Goal: Task Accomplishment & Management: Manage account settings

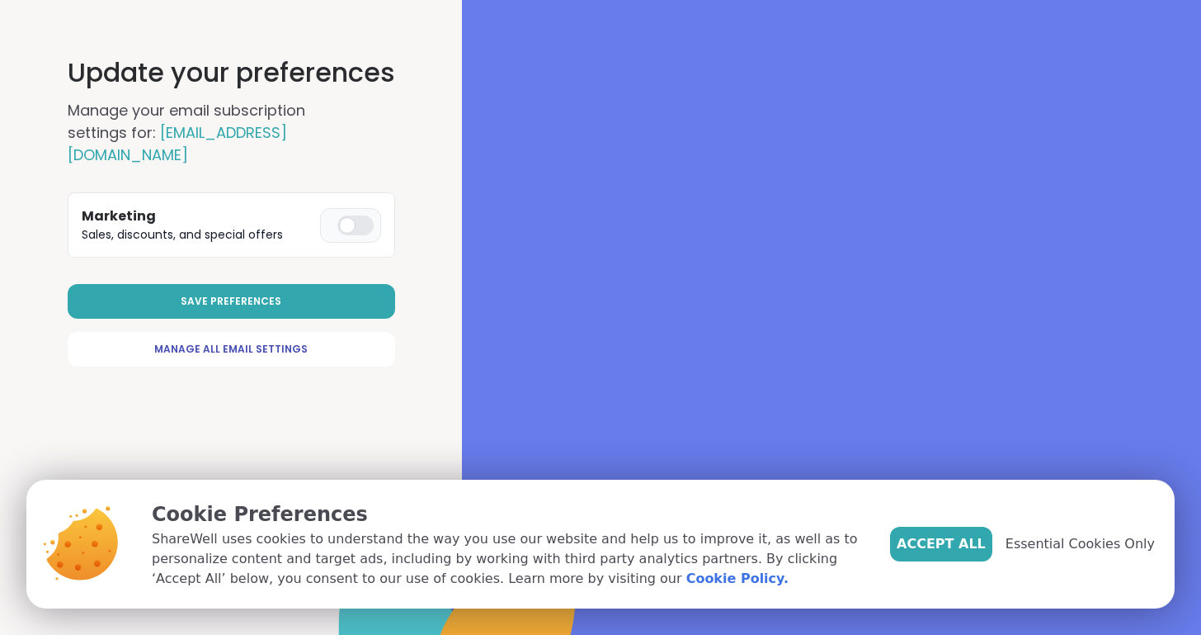
click at [265, 345] on div "Update your preferences Manage your email subscription settings for: [PERSON_NA…" at bounding box center [231, 317] width 433 height 635
click at [271, 342] on span "Manage All Email Settings" at bounding box center [230, 349] width 153 height 15
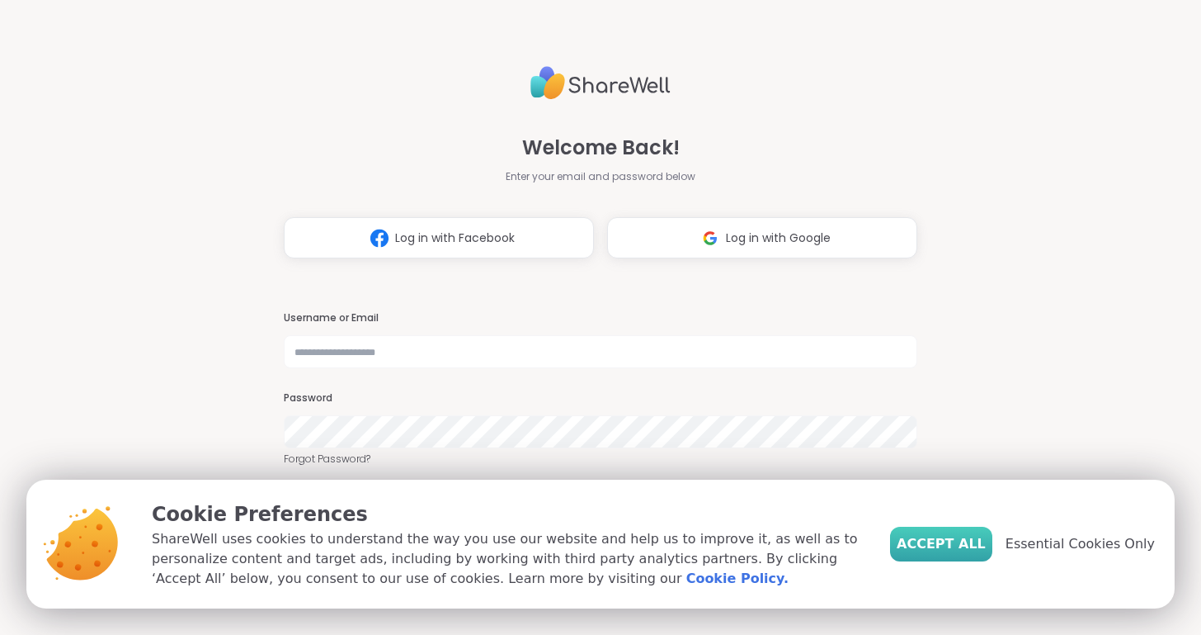
click at [964, 550] on span "Accept All" at bounding box center [941, 544] width 89 height 20
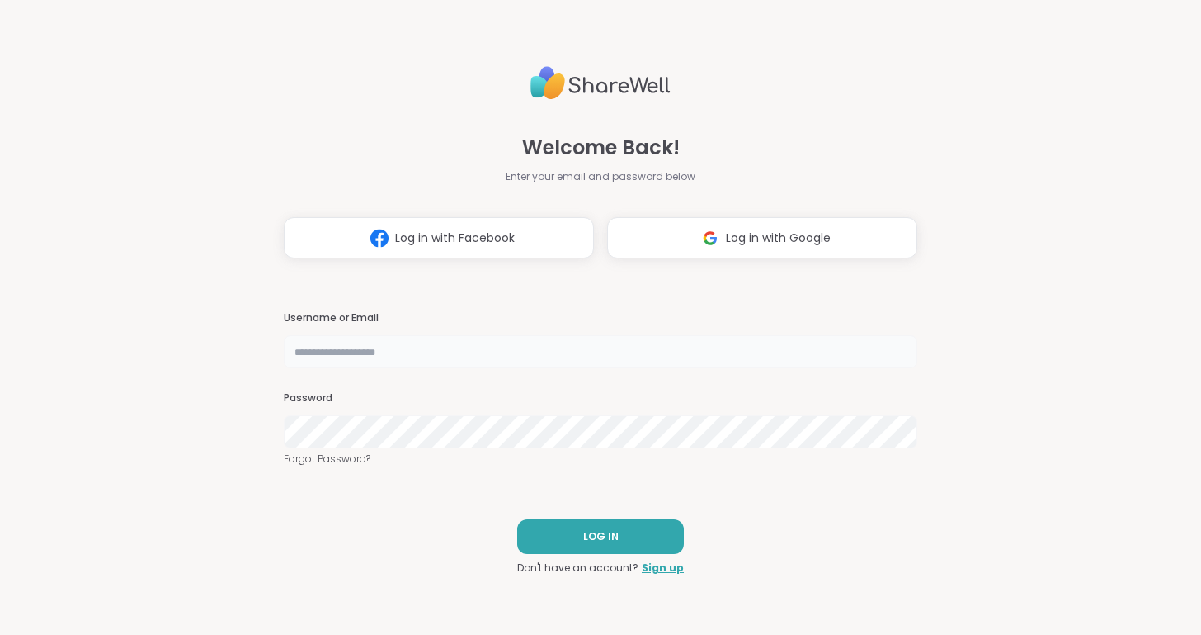
click at [307, 350] on input "text" at bounding box center [601, 351] width 634 height 33
type input "*********"
click at [602, 531] on span "LOG IN" at bounding box center [600, 536] width 35 height 15
select select "**"
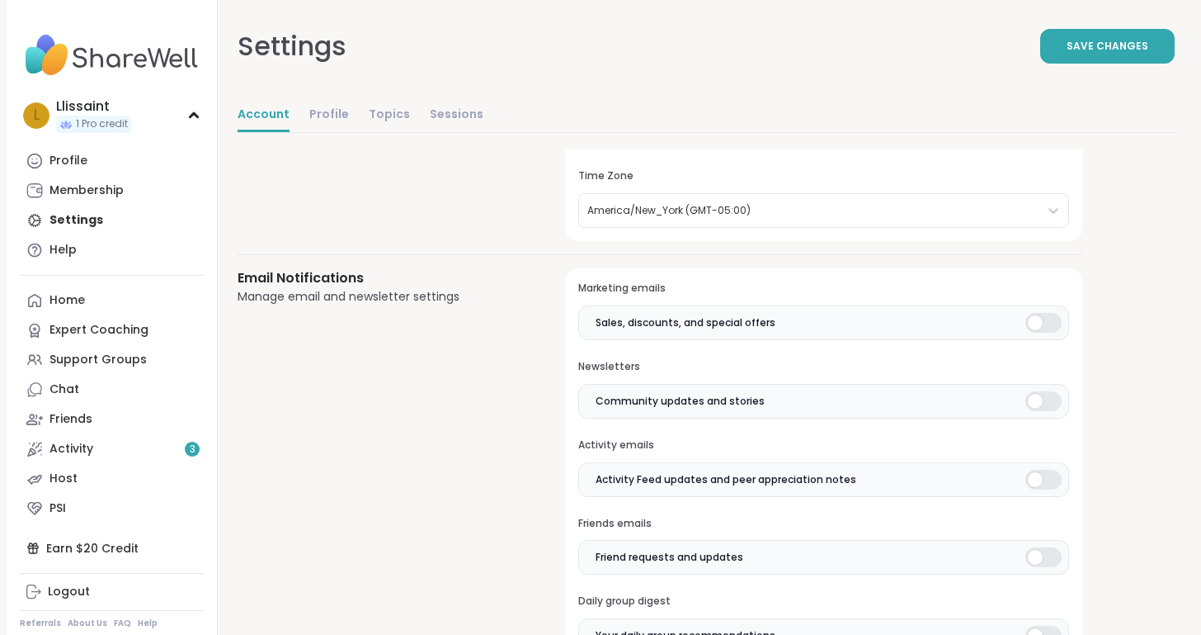
scroll to position [246, 0]
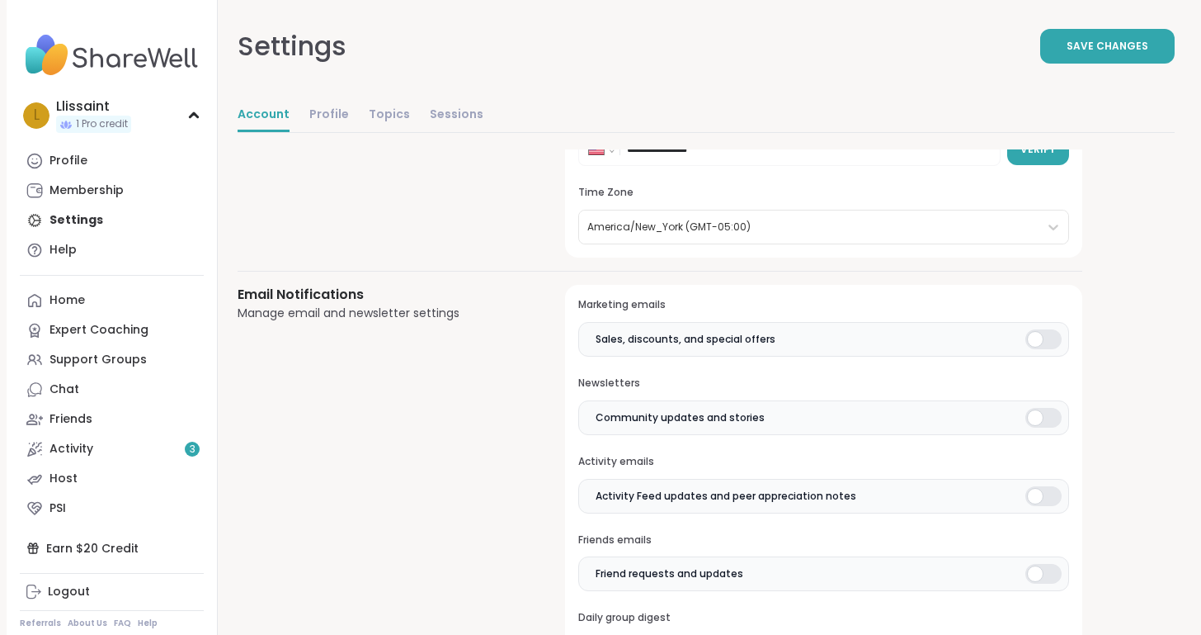
click at [1031, 335] on div at bounding box center [1044, 339] width 36 height 20
click at [1050, 428] on label "Community updates and stories" at bounding box center [823, 417] width 491 height 35
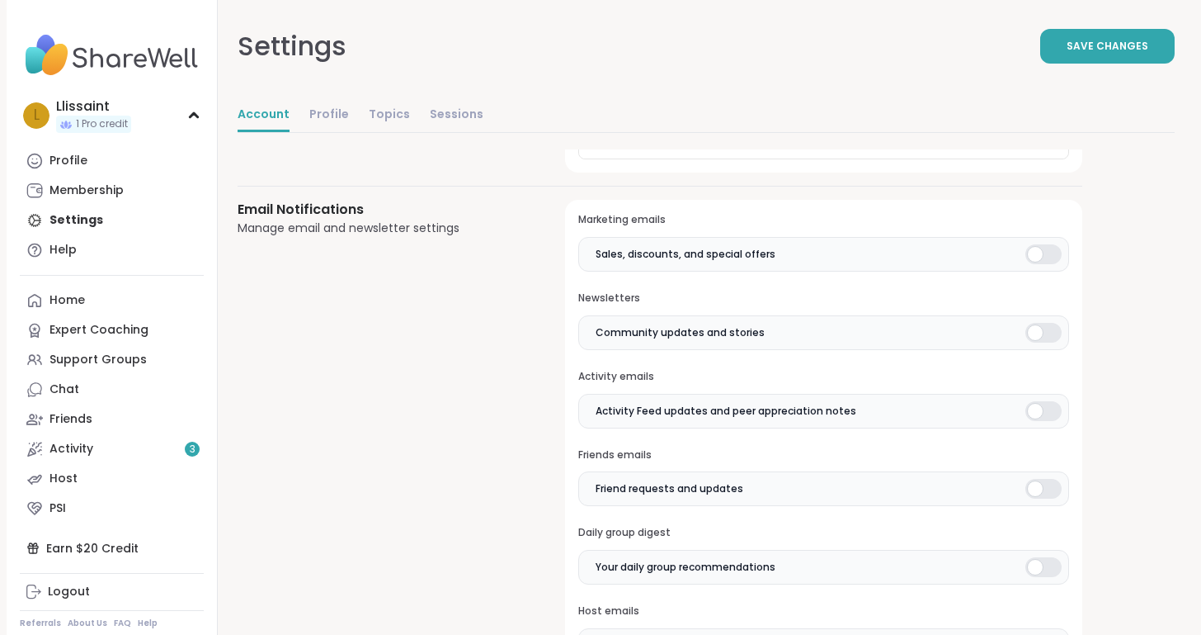
click at [1037, 417] on div at bounding box center [1044, 411] width 36 height 20
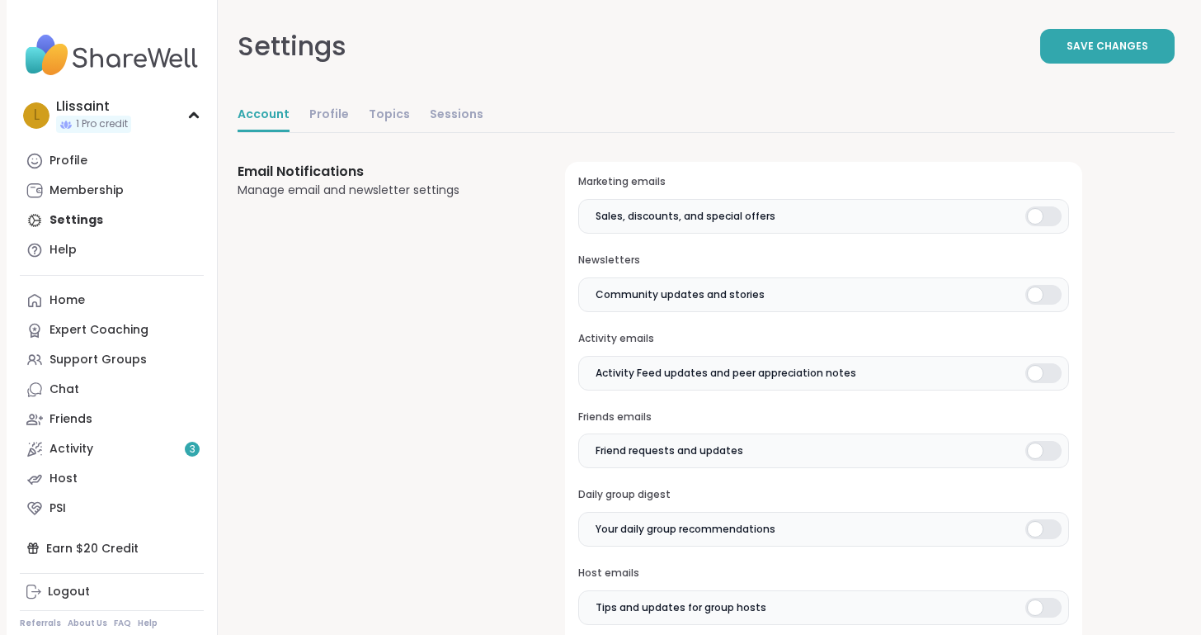
click at [1032, 427] on div "Friends emails Friend requests and updates" at bounding box center [823, 439] width 491 height 59
click at [1041, 444] on div at bounding box center [1044, 451] width 36 height 20
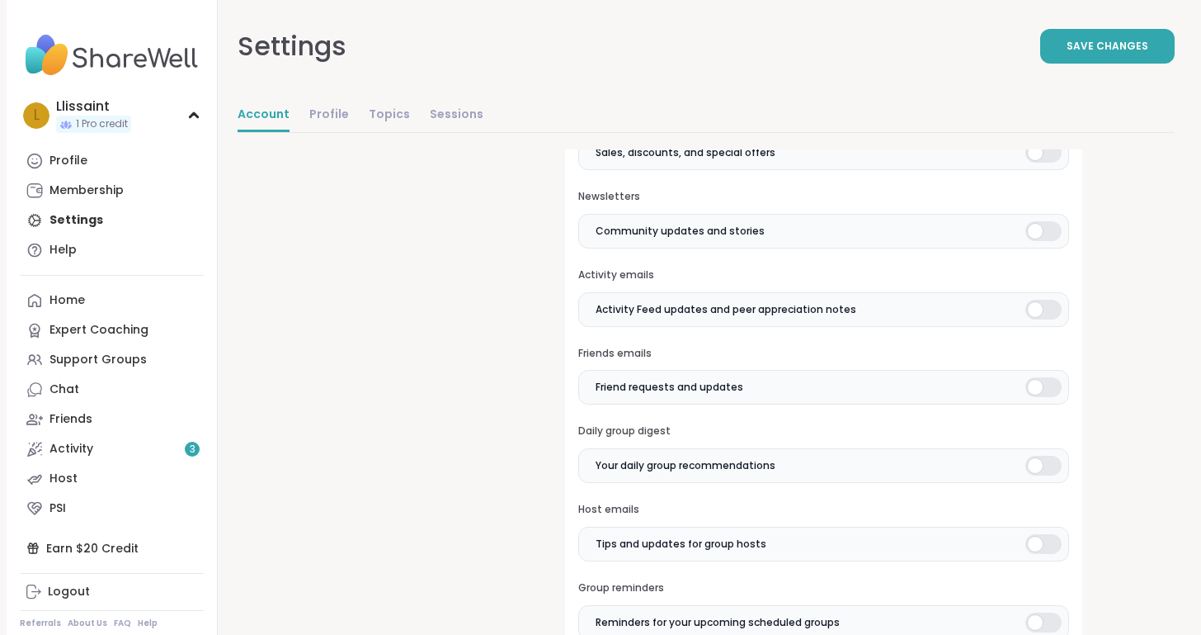
click at [1042, 467] on div at bounding box center [1044, 465] width 36 height 20
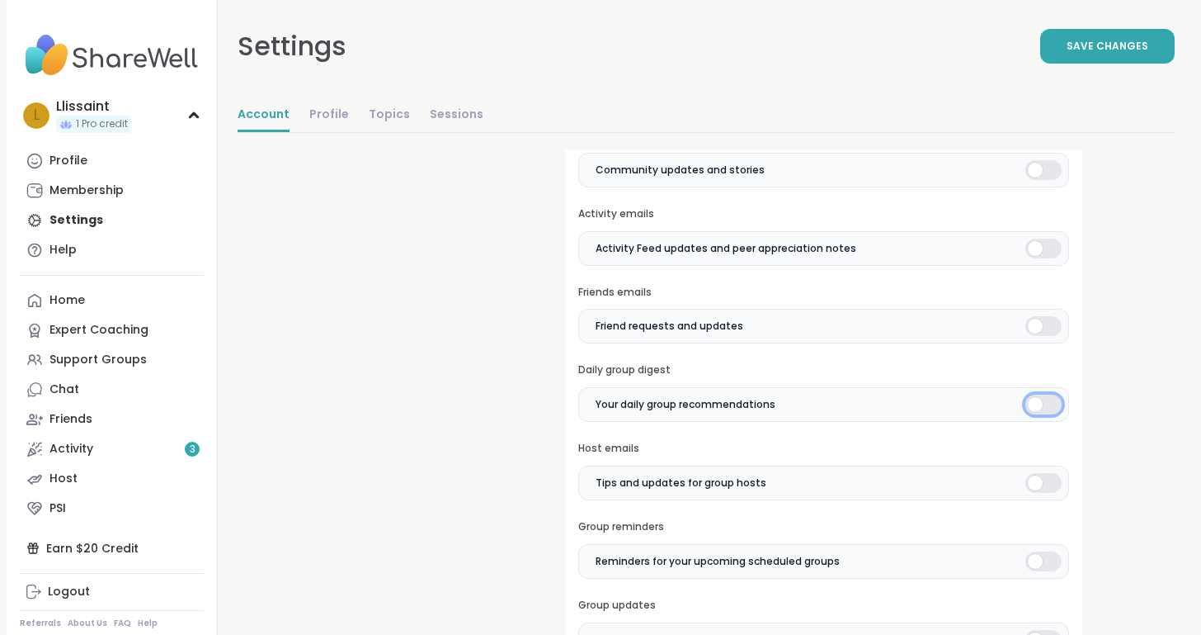
scroll to position [498, 0]
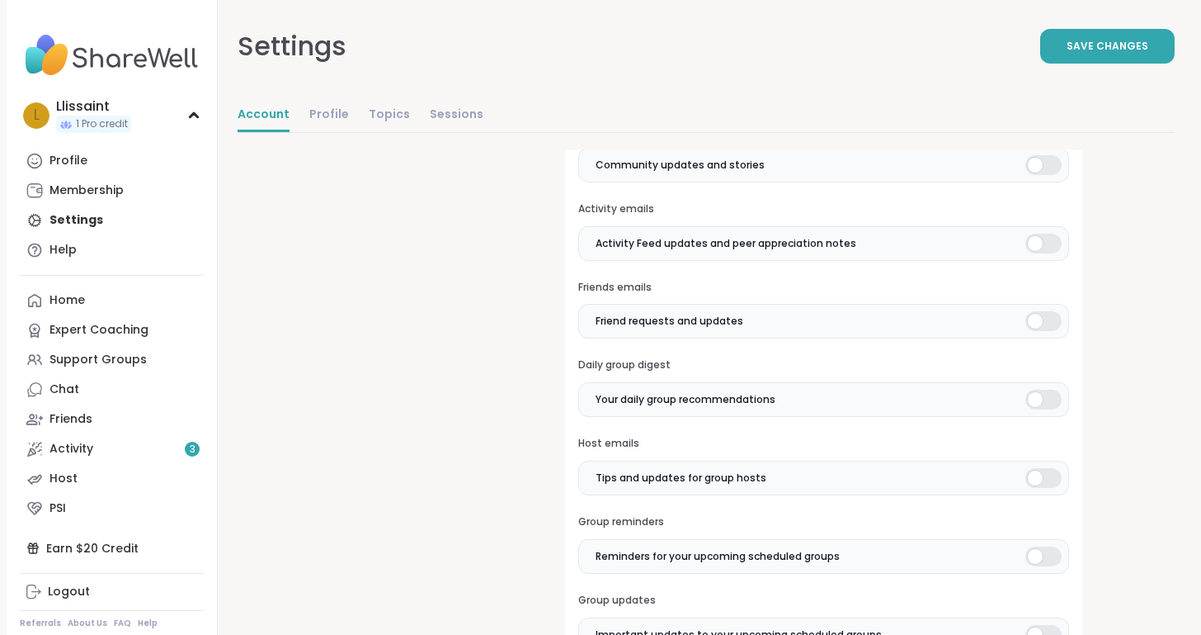
click at [1045, 463] on label "Tips and updates for group hosts" at bounding box center [823, 477] width 491 height 35
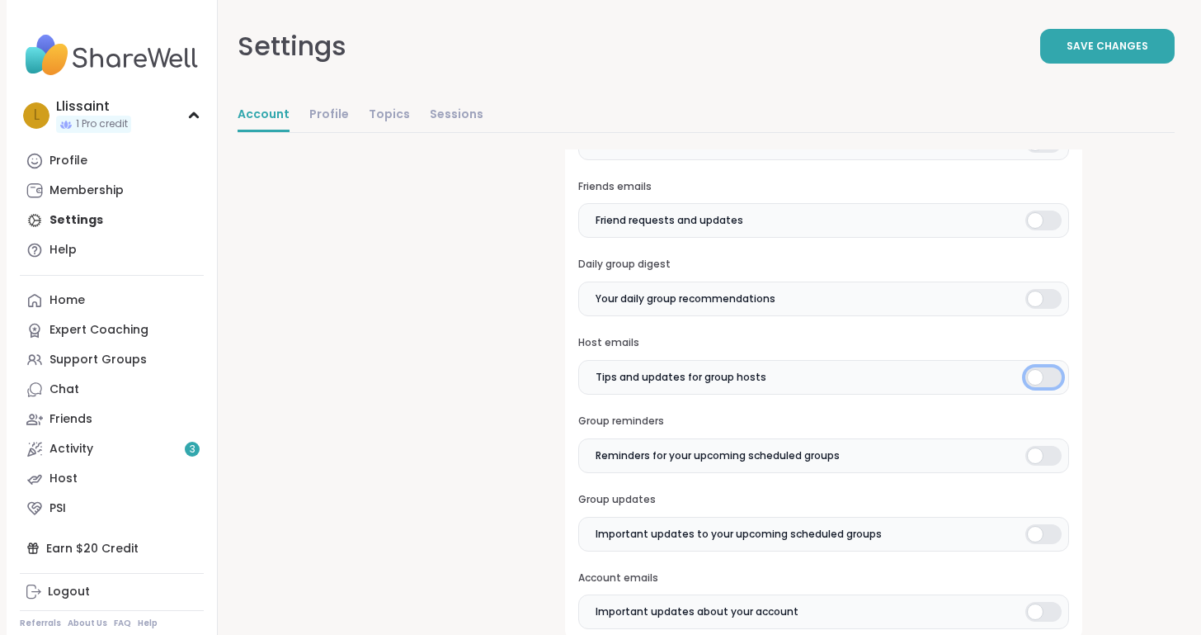
scroll to position [611, 0]
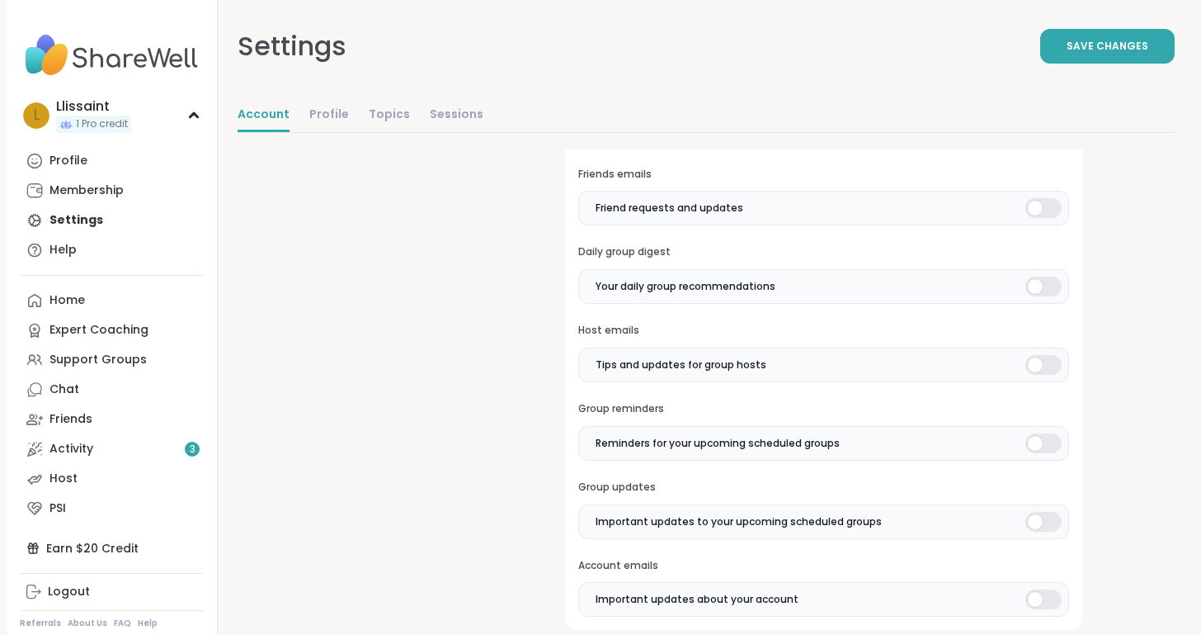
click at [1056, 444] on div at bounding box center [1044, 443] width 36 height 20
click at [1050, 523] on div at bounding box center [1044, 522] width 36 height 20
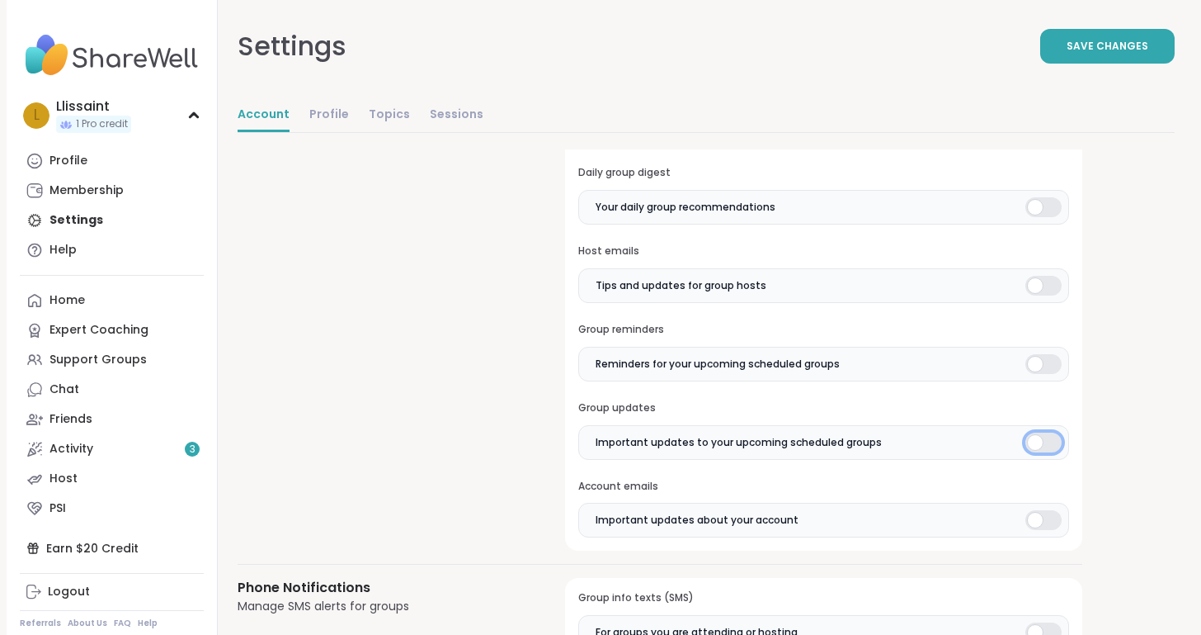
scroll to position [694, 0]
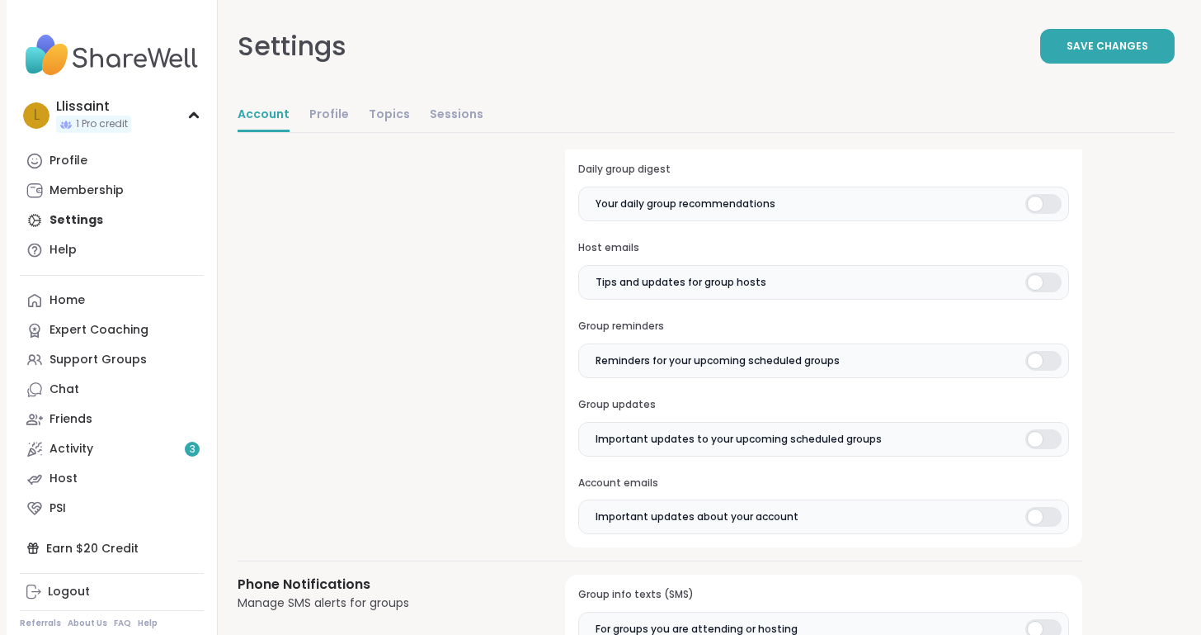
click at [1050, 517] on div at bounding box center [1044, 517] width 36 height 20
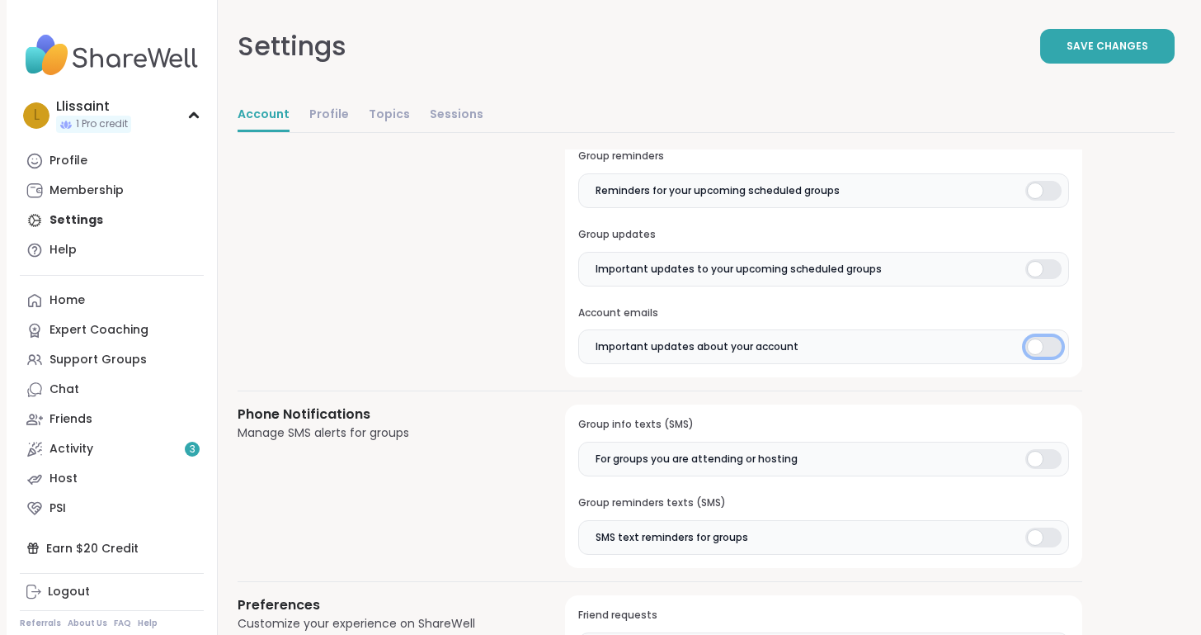
scroll to position [896, 0]
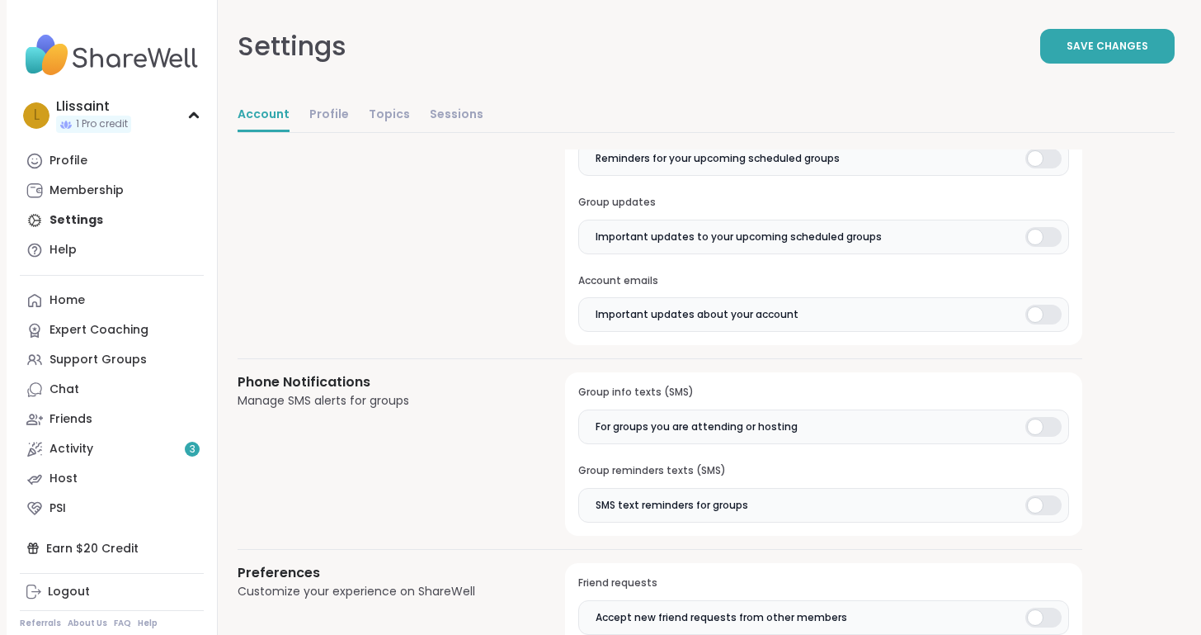
click at [1045, 428] on div at bounding box center [1044, 427] width 36 height 20
click at [1053, 521] on label "SMS text reminders for groups" at bounding box center [823, 505] width 491 height 35
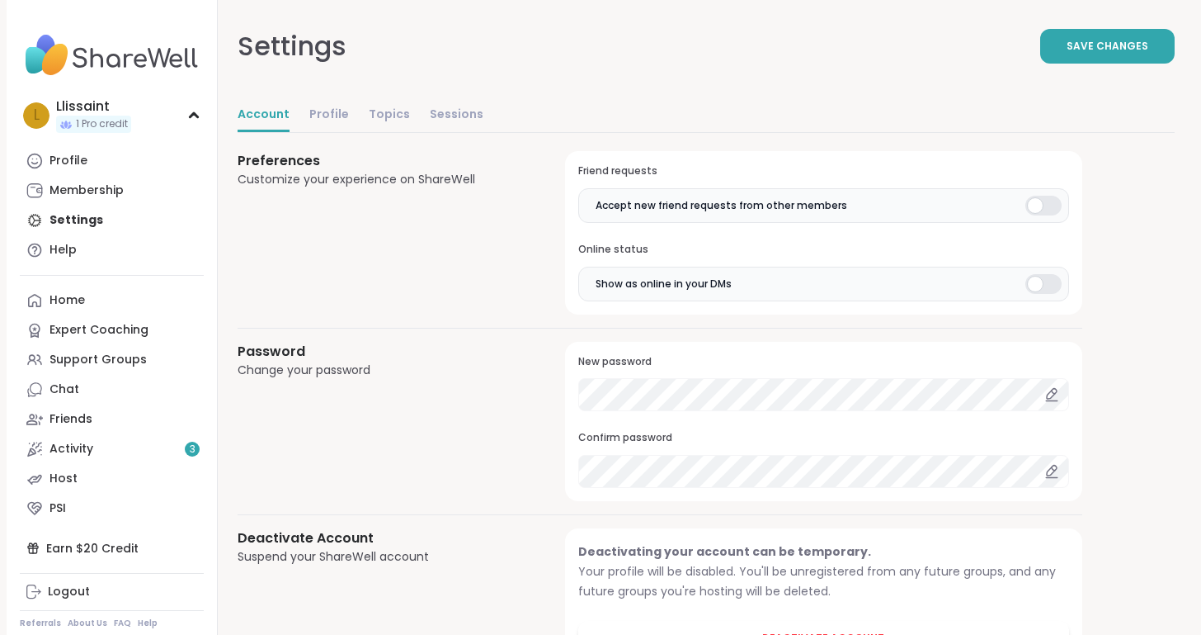
scroll to position [1381, 0]
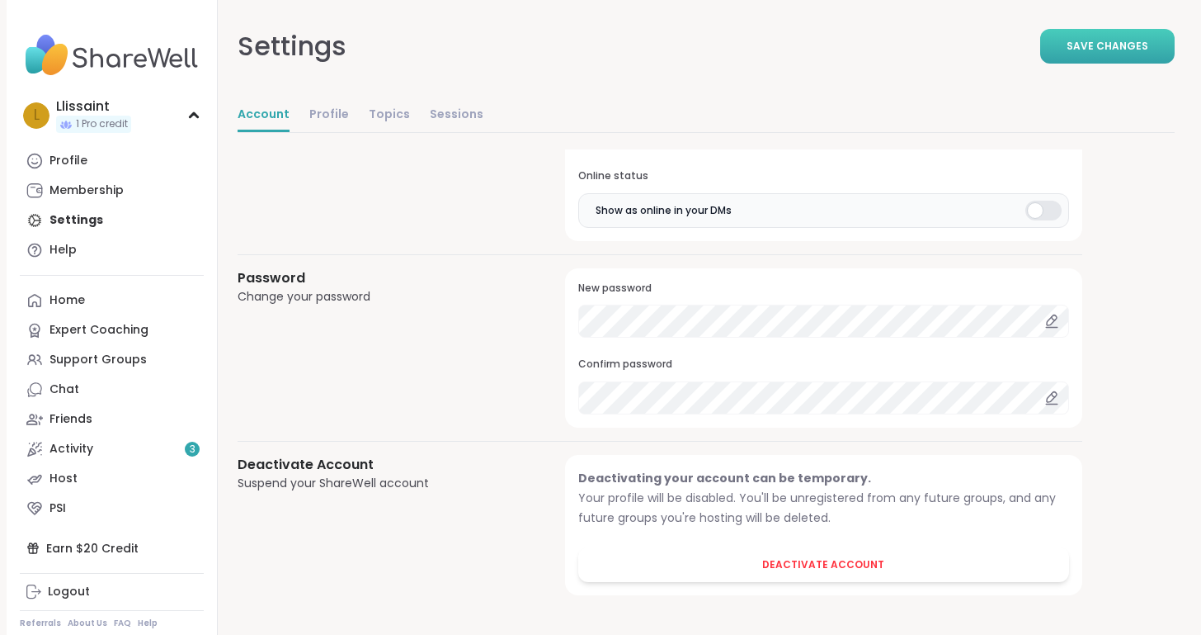
click at [1083, 41] on span "Save Changes" at bounding box center [1108, 46] width 82 height 15
